Goal: Contribute content

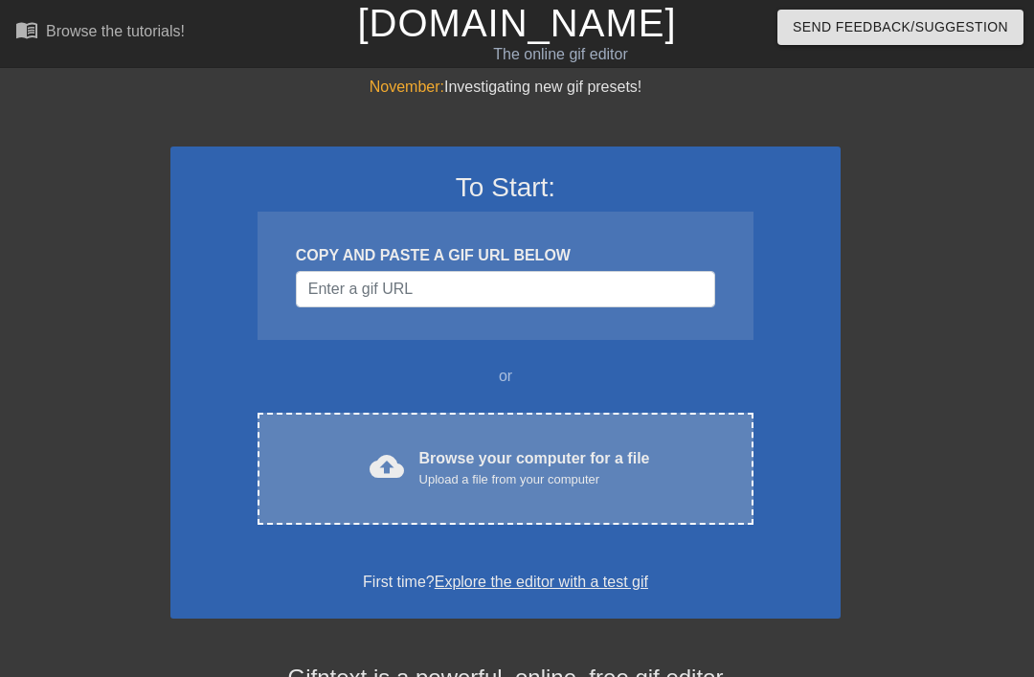
click at [586, 493] on div "cloud_upload Browse your computer for a file Upload a file from your computer C…" at bounding box center [505, 468] width 496 height 112
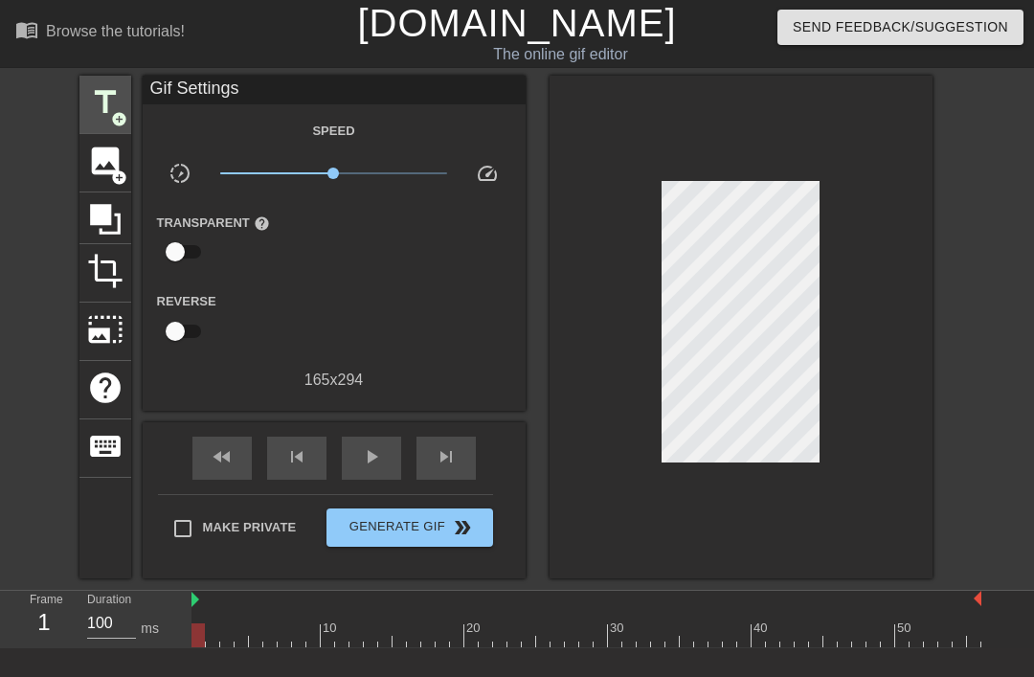
click at [121, 111] on span "add_circle" at bounding box center [119, 119] width 16 height 16
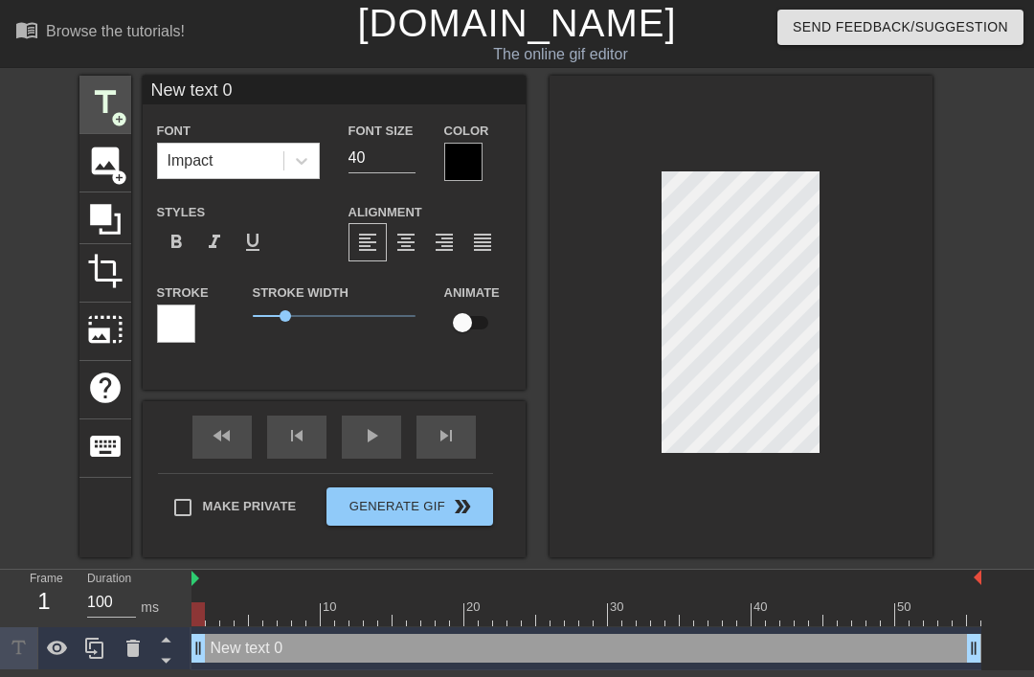
scroll to position [0, 4]
type textarea "New tet 0"
type input "New tt 0"
type textarea "New tt 0"
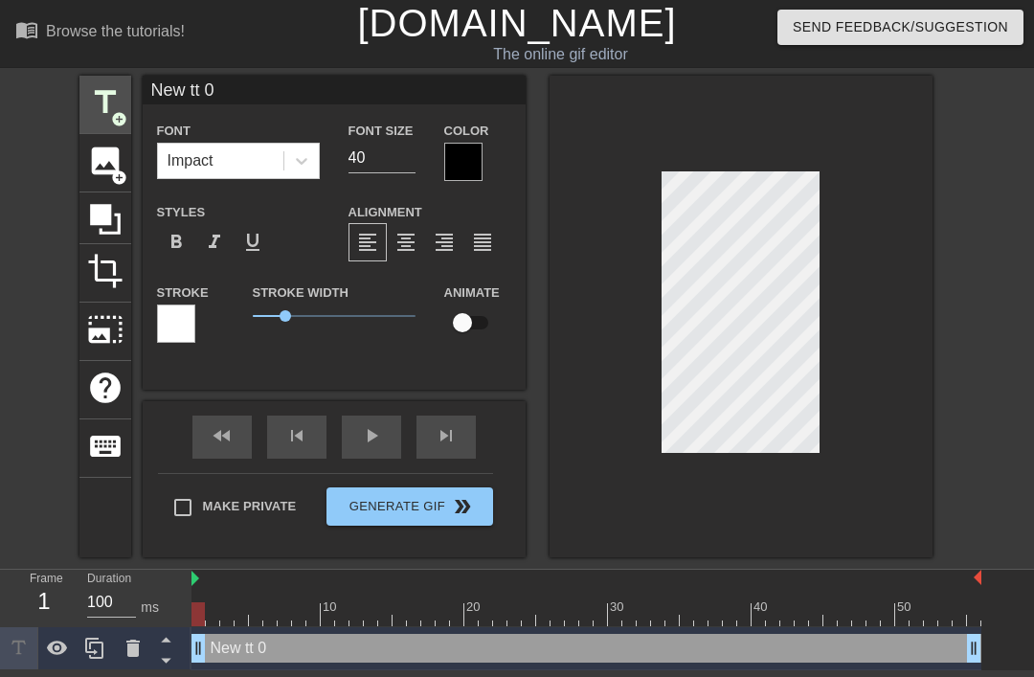
type input "New t 0"
type textarea "New t 0"
type input "Newt 0"
type textarea "Newt 0"
type input "Net 0"
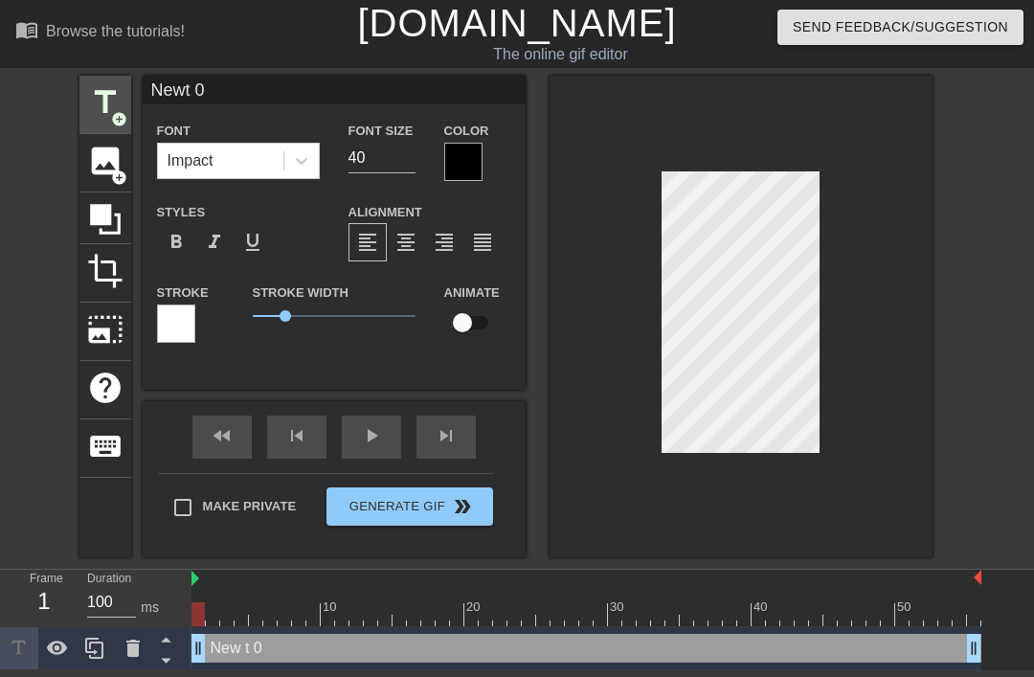
type textarea "Net 0"
type input "Net"
type textarea "Net"
type input "Net"
type textarea "Net"
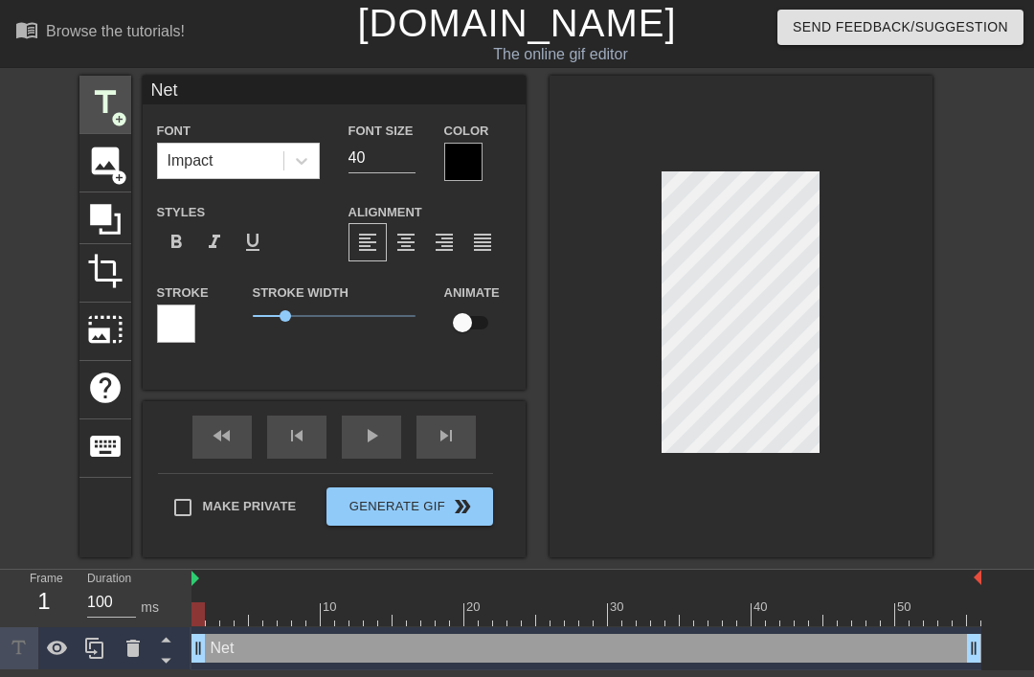
scroll to position [0, 1]
type input "Ne"
type textarea "Ne"
type input "N"
type textarea "N"
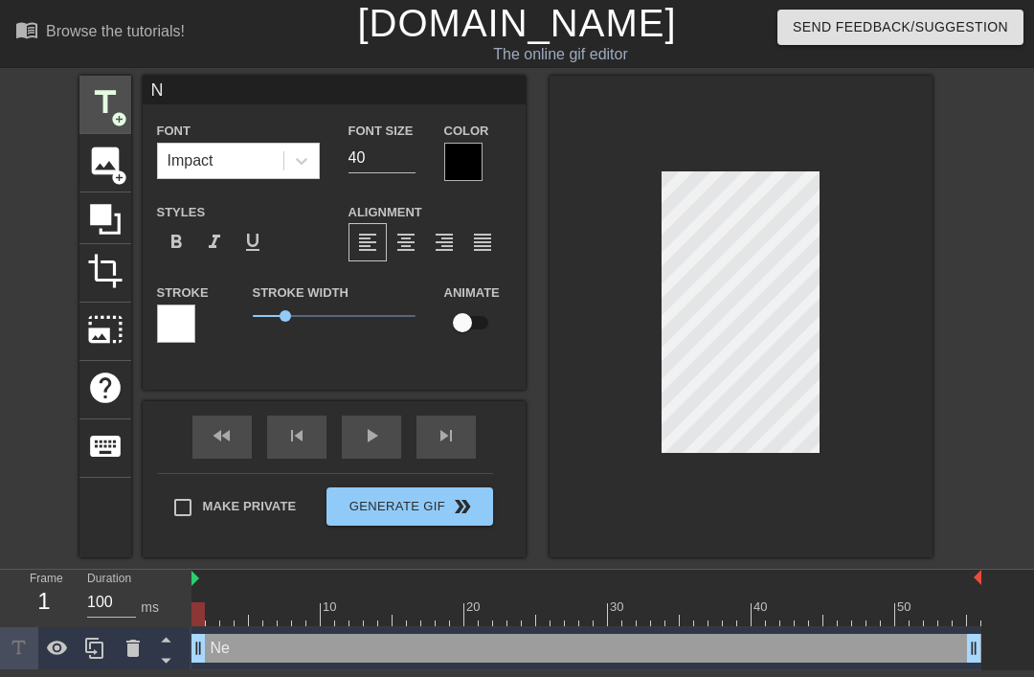
scroll to position [0, 0]
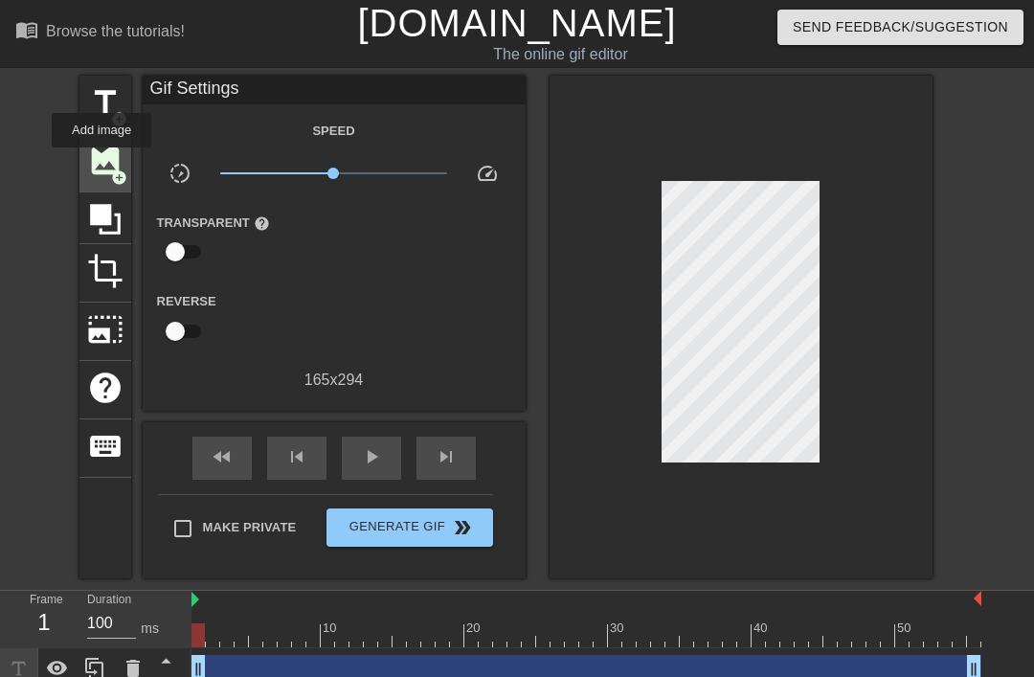
click at [102, 161] on span "image" at bounding box center [105, 161] width 36 height 36
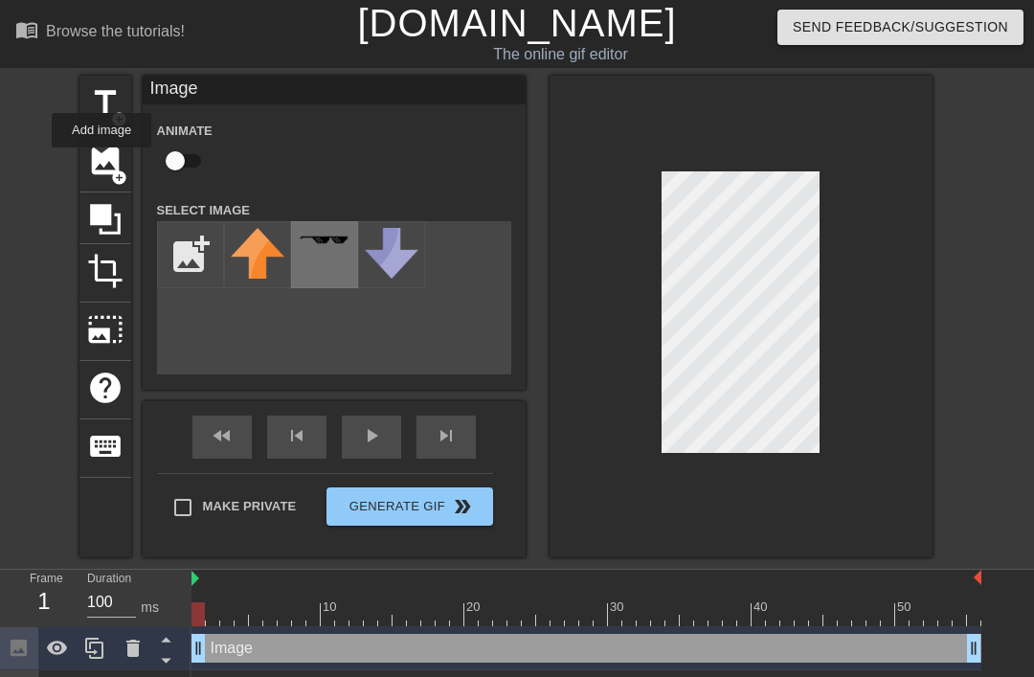
click at [343, 233] on div at bounding box center [324, 254] width 67 height 67
click at [925, 193] on div at bounding box center [740, 316] width 383 height 481
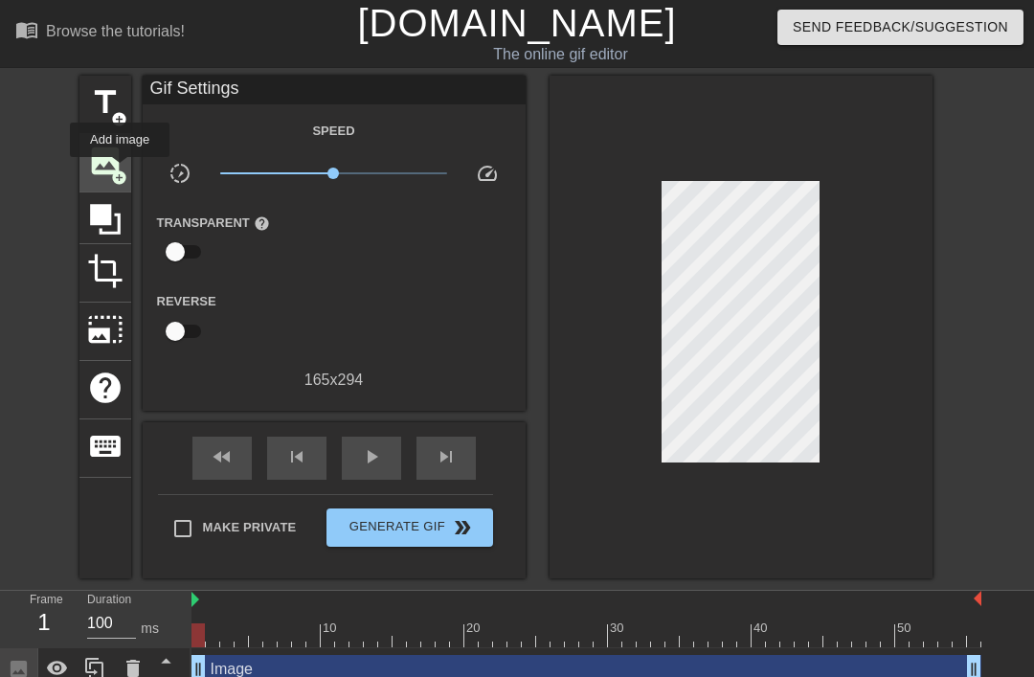
click at [121, 170] on span "add_circle" at bounding box center [119, 177] width 16 height 16
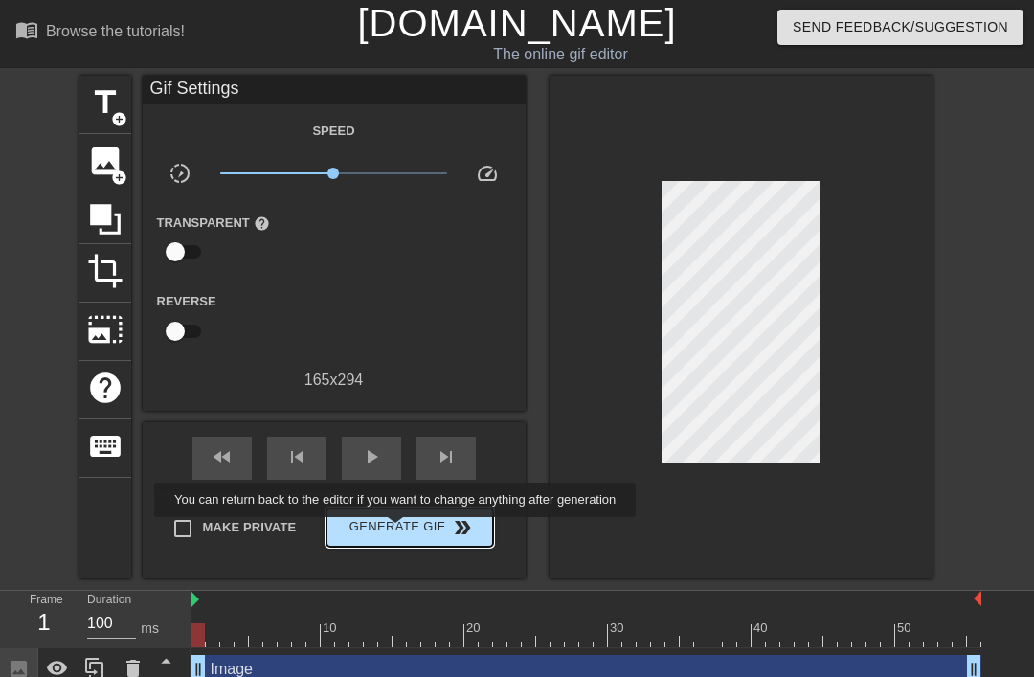
click at [408, 530] on span "Generate Gif double_arrow" at bounding box center [409, 527] width 150 height 23
